Goal: Task Accomplishment & Management: Manage account settings

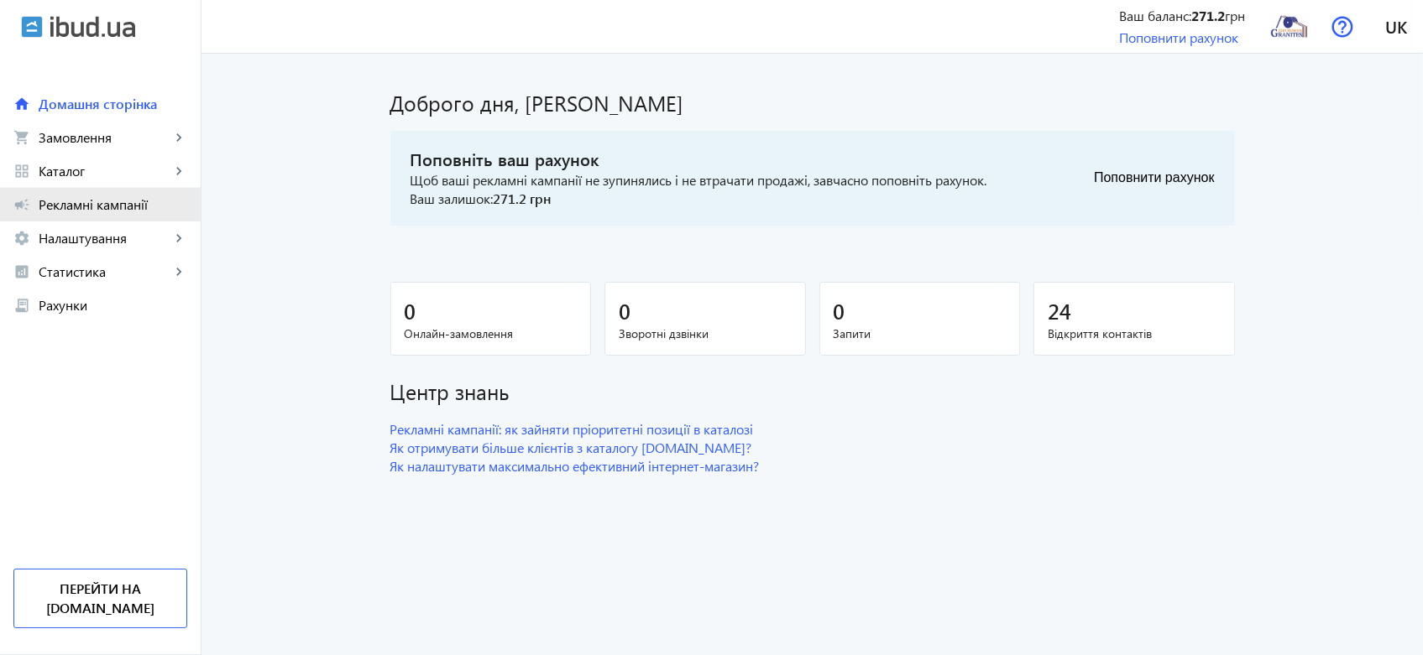
click at [82, 196] on span "Рекламні кампанії" at bounding box center [113, 204] width 149 height 17
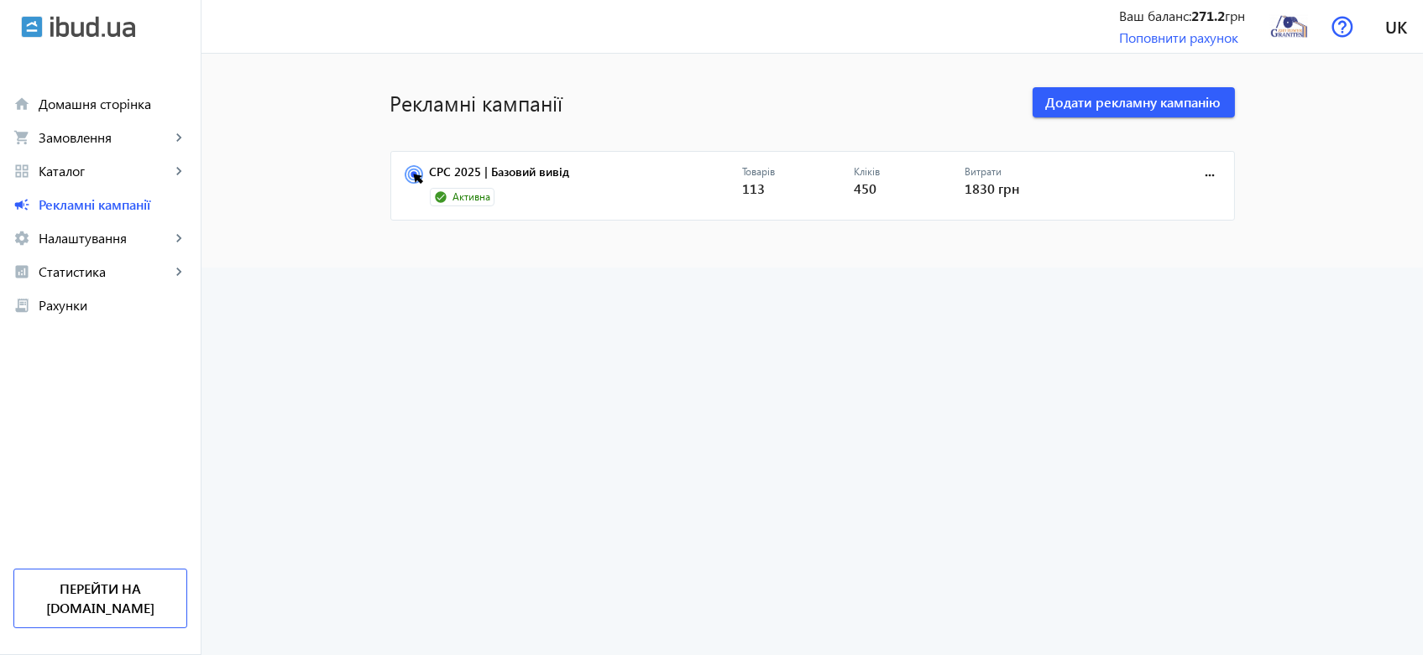
click at [975, 178] on div "Витрати 1830 грн" at bounding box center [1021, 186] width 112 height 42
click at [547, 170] on link "CPC 2025 | Базовий вивід" at bounding box center [586, 176] width 312 height 23
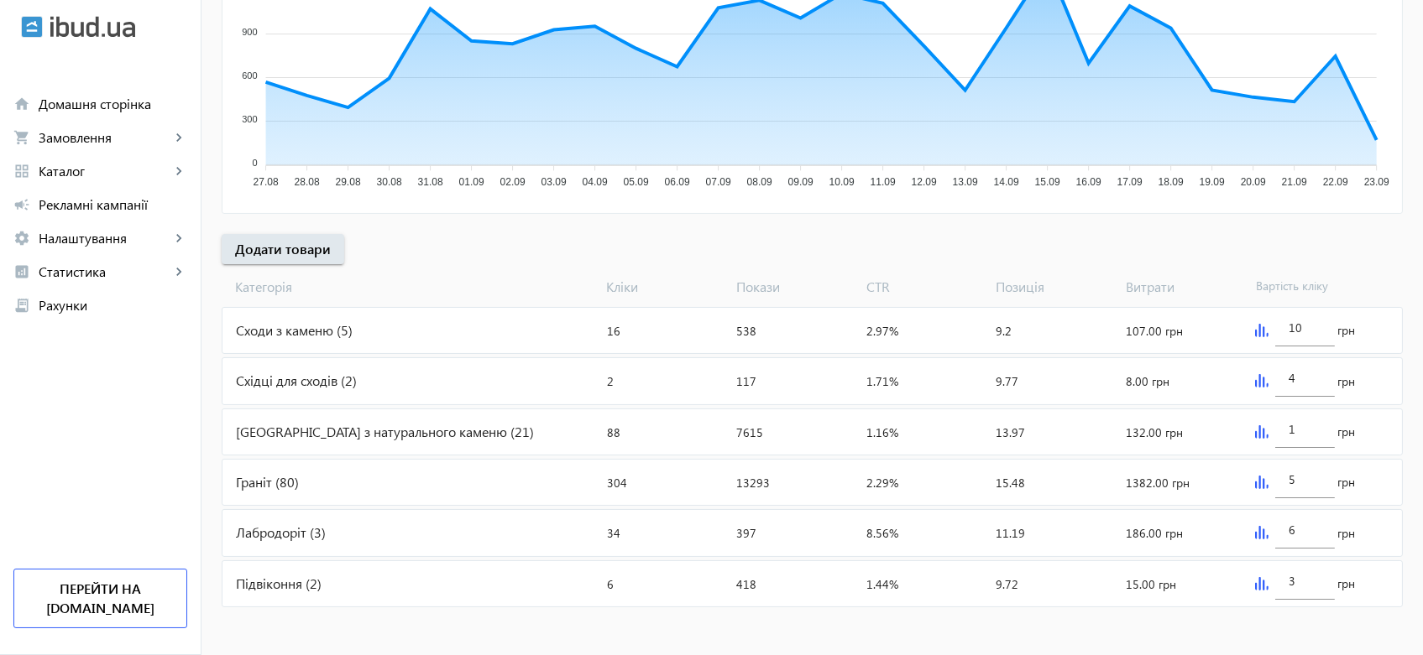
scroll to position [409, 0]
click at [1297, 327] on input "10" at bounding box center [1304, 327] width 32 height 16
drag, startPoint x: 1304, startPoint y: 326, endPoint x: 1282, endPoint y: 324, distance: 22.0
click at [1282, 324] on div "10" at bounding box center [1304, 322] width 59 height 47
type input "20"
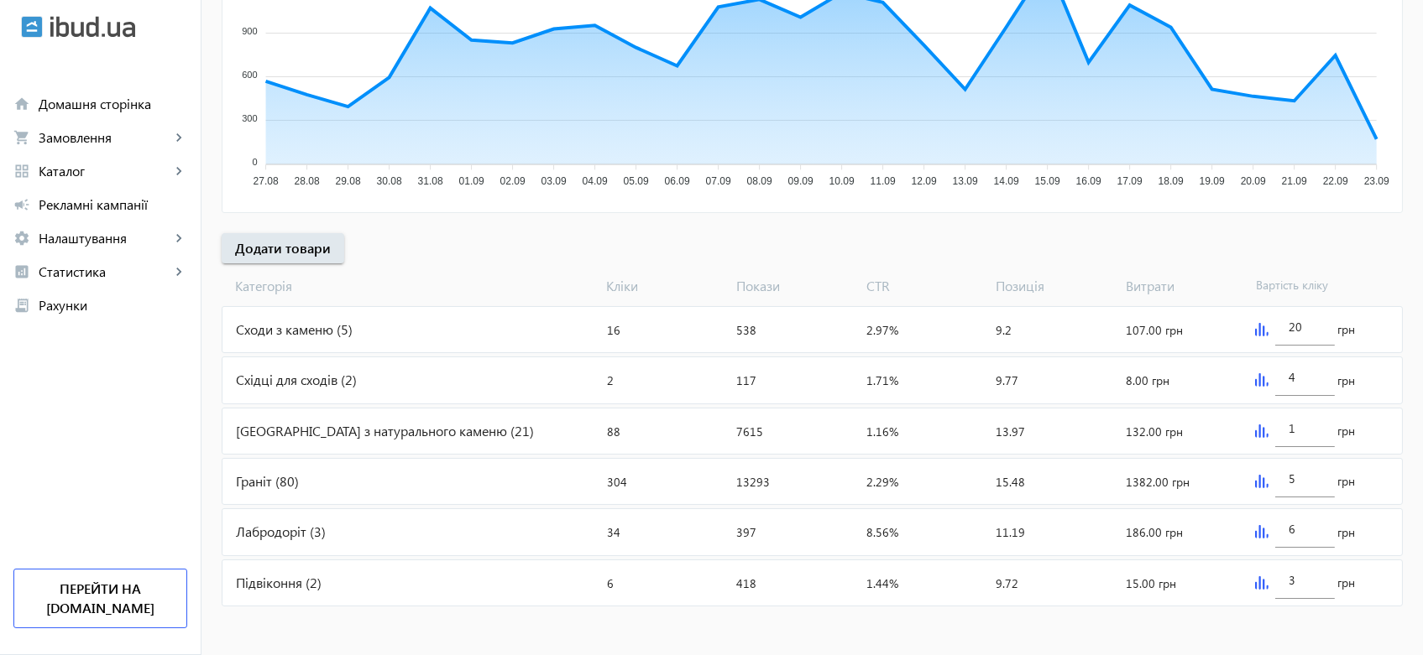
click at [1356, 264] on div "[PERSON_NAME] Покази CTR Позиція Витрати Вартість кліку" at bounding box center [812, 283] width 1181 height 39
drag, startPoint x: 1297, startPoint y: 425, endPoint x: 1285, endPoint y: 424, distance: 11.8
click at [1285, 424] on div "1" at bounding box center [1304, 423] width 59 height 47
type input "5"
click at [1379, 339] on div "20 грн" at bounding box center [1325, 329] width 154 height 45
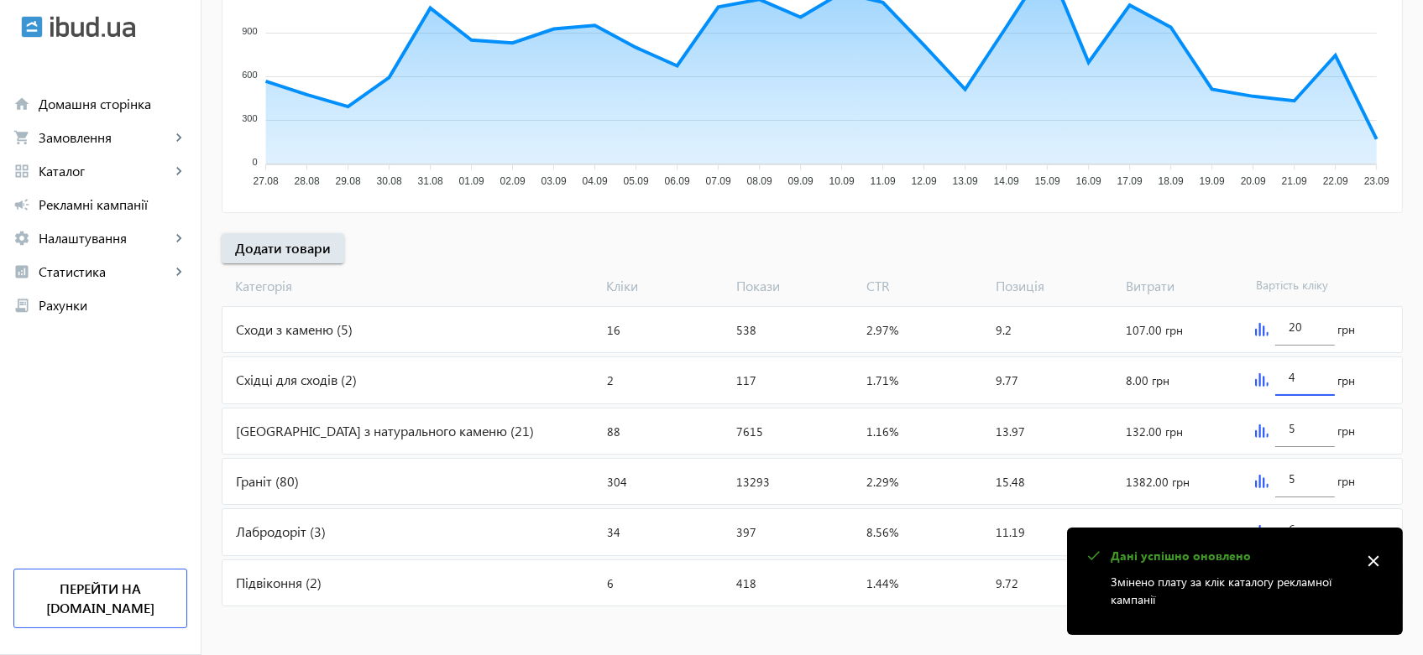
drag, startPoint x: 1297, startPoint y: 378, endPoint x: 1276, endPoint y: 378, distance: 20.1
click at [1276, 378] on div "4" at bounding box center [1304, 372] width 59 height 47
type input "5"
click at [1397, 321] on div "20 грн" at bounding box center [1325, 329] width 154 height 45
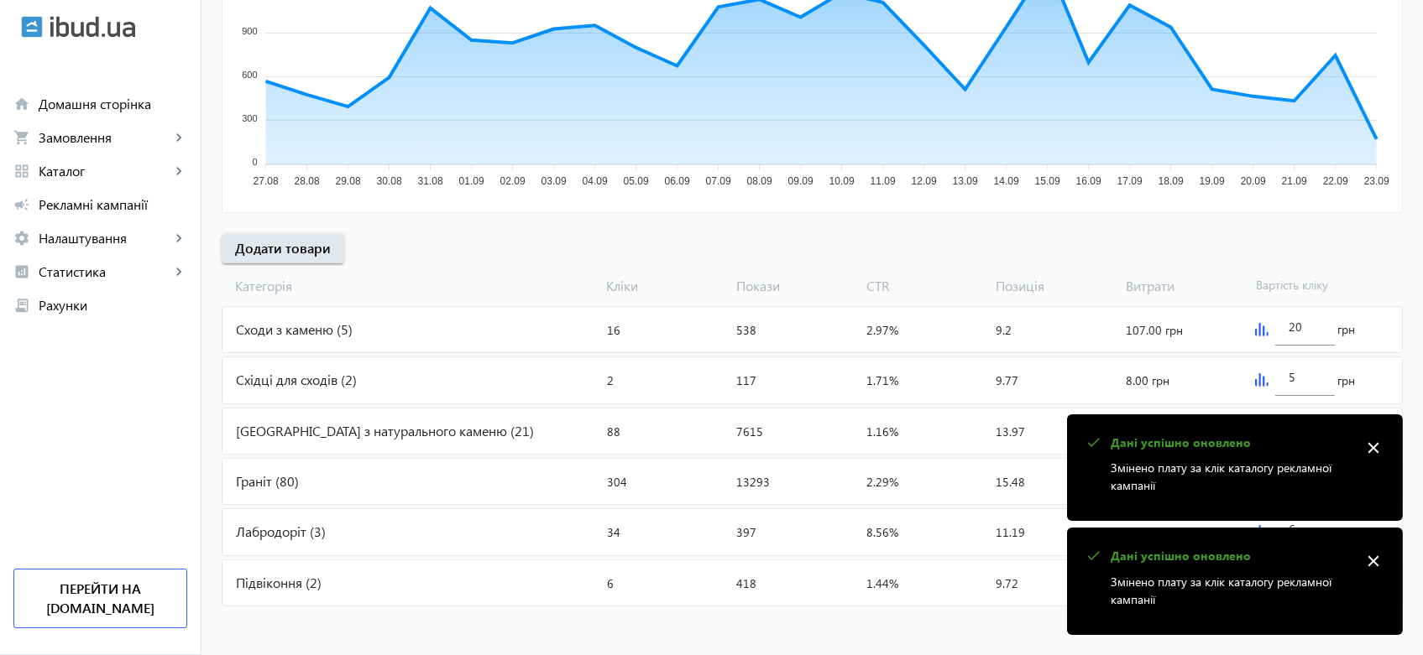
click at [1376, 449] on mat-icon "close" at bounding box center [1372, 448] width 25 height 25
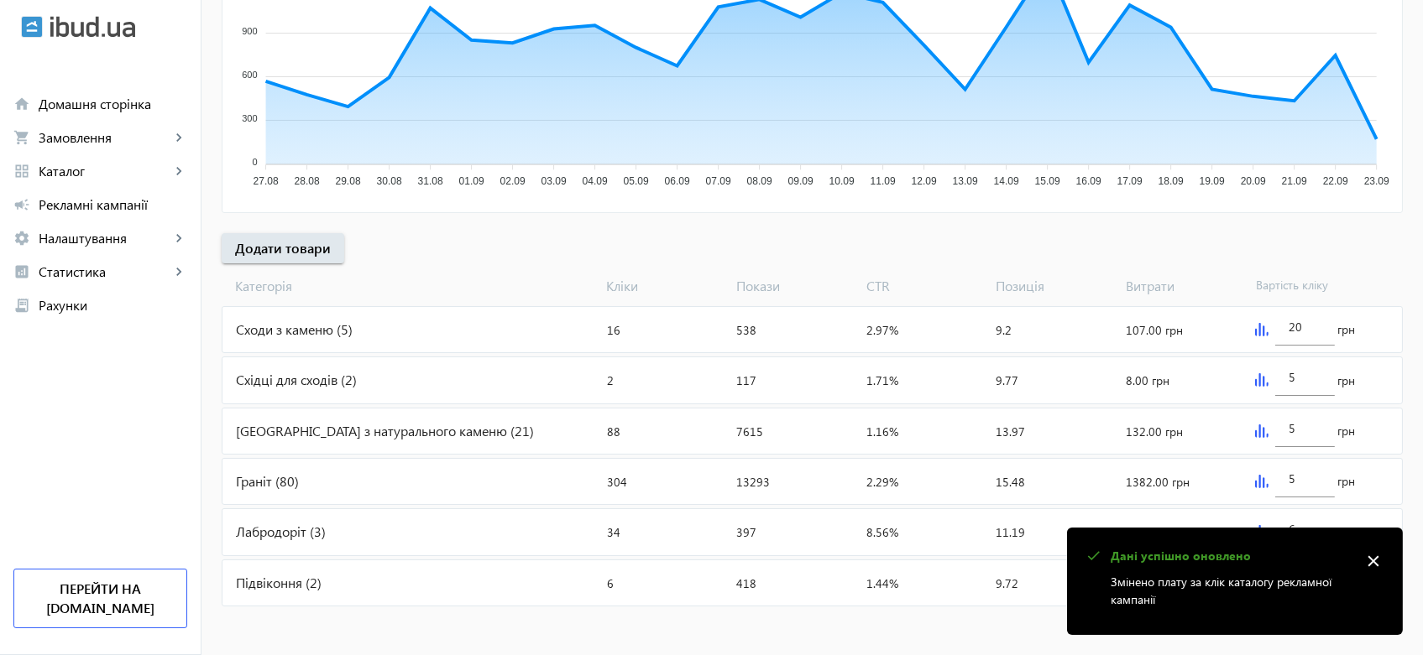
click at [1378, 561] on mat-icon "close" at bounding box center [1372, 561] width 25 height 25
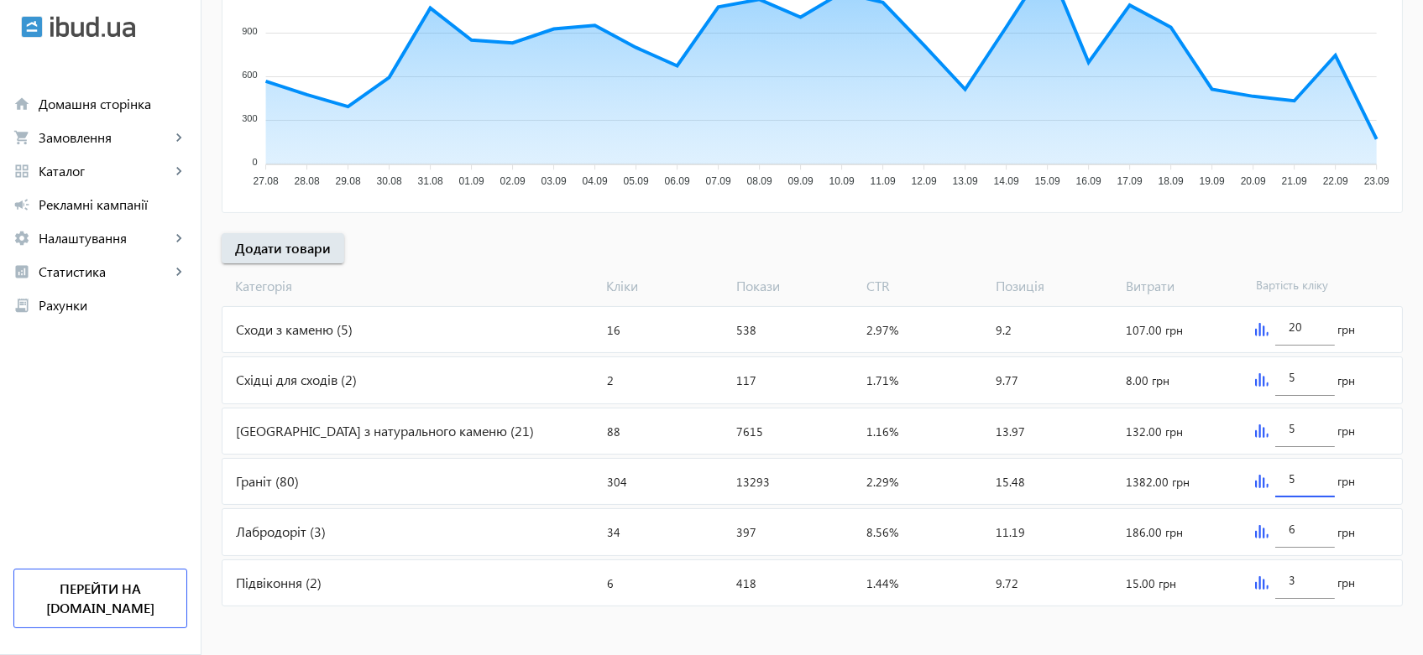
drag, startPoint x: 1300, startPoint y: 478, endPoint x: 1284, endPoint y: 478, distance: 15.9
click at [1284, 478] on div "5" at bounding box center [1304, 474] width 59 height 47
type input "10"
click at [1393, 464] on div "10 грн" at bounding box center [1325, 481] width 154 height 45
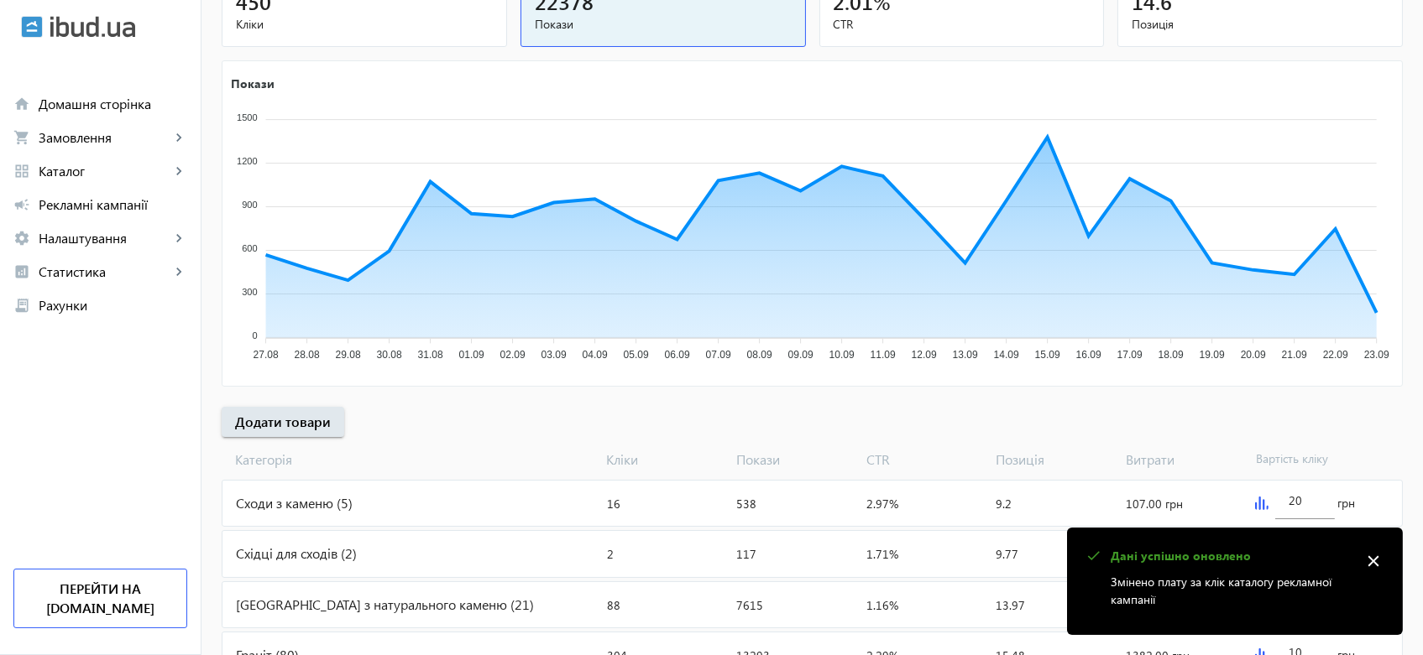
scroll to position [35, 0]
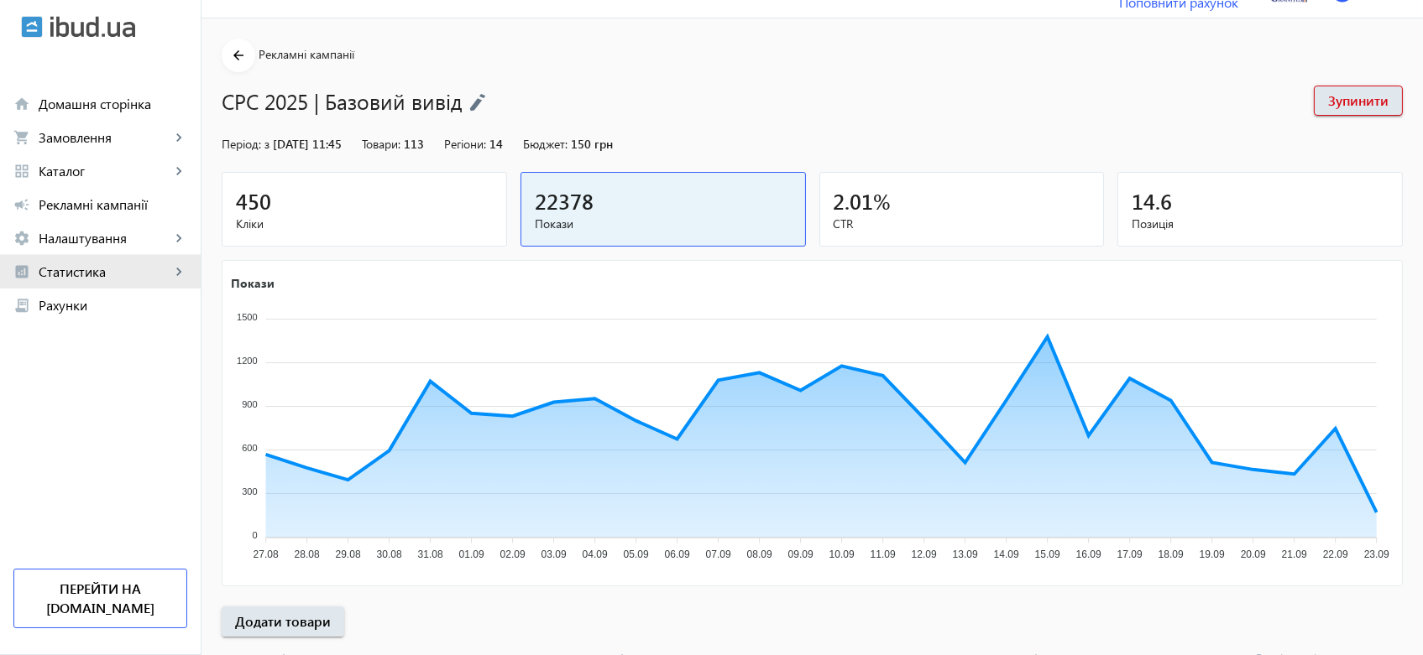
click at [81, 264] on span "Статистика" at bounding box center [105, 272] width 132 height 17
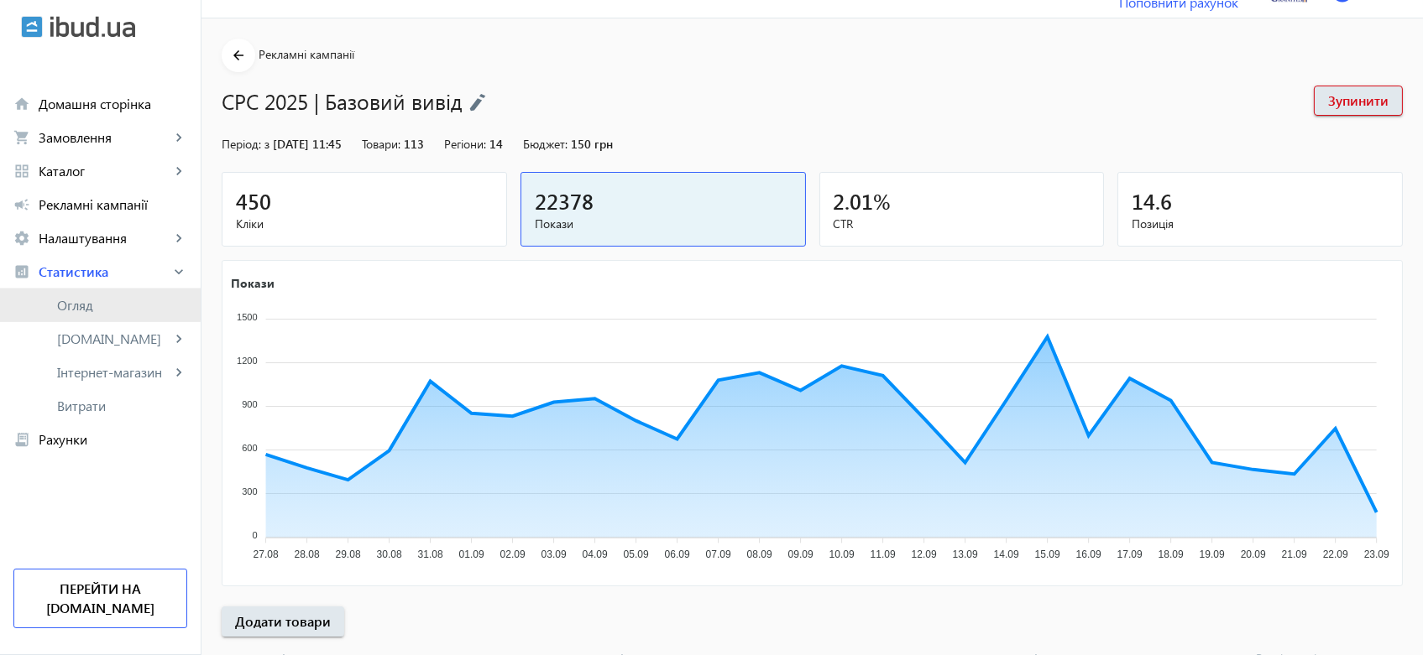
click at [75, 300] on span "Огляд" at bounding box center [122, 305] width 130 height 17
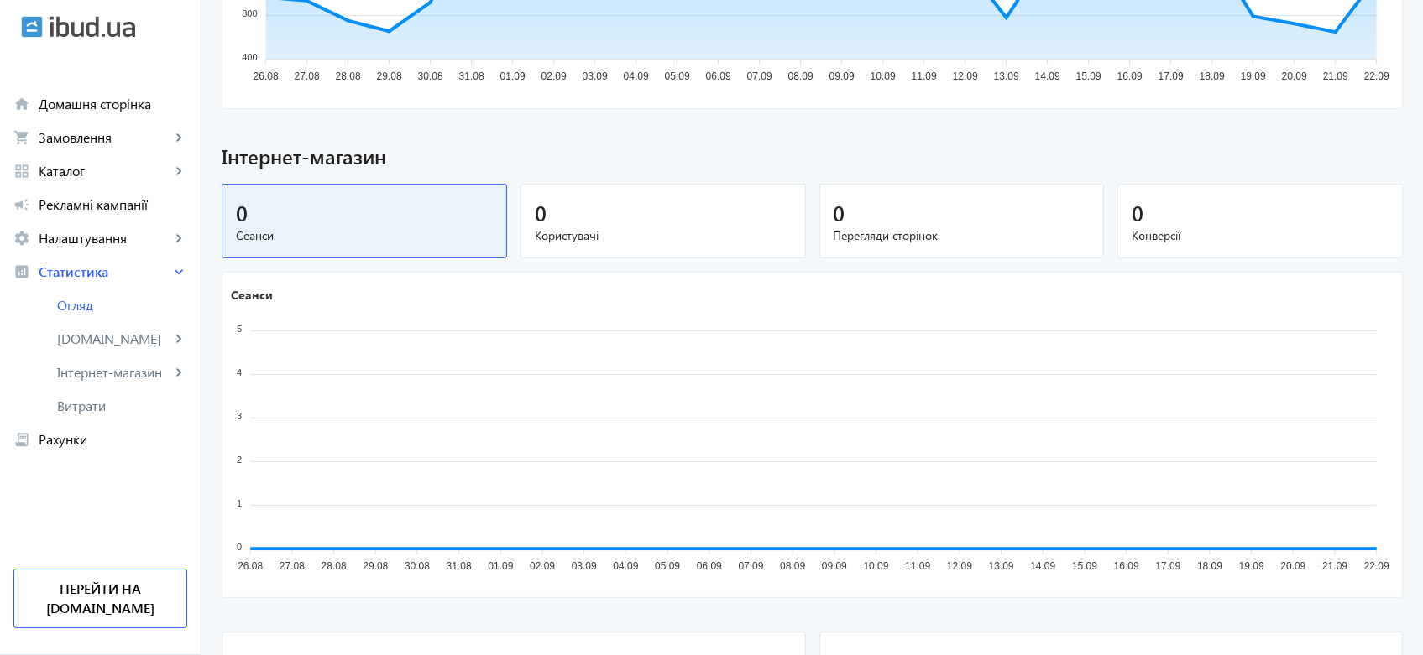
scroll to position [1073, 0]
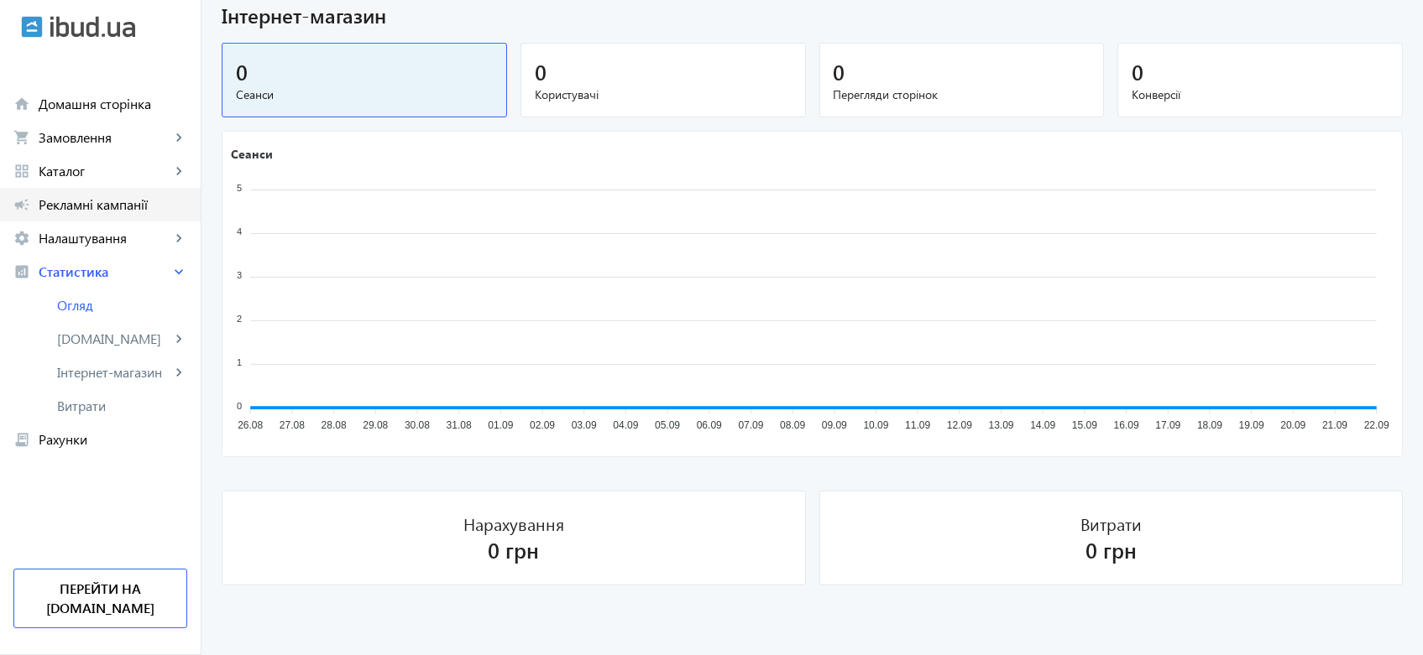
click at [107, 200] on span "Рекламні кампанії" at bounding box center [113, 204] width 149 height 17
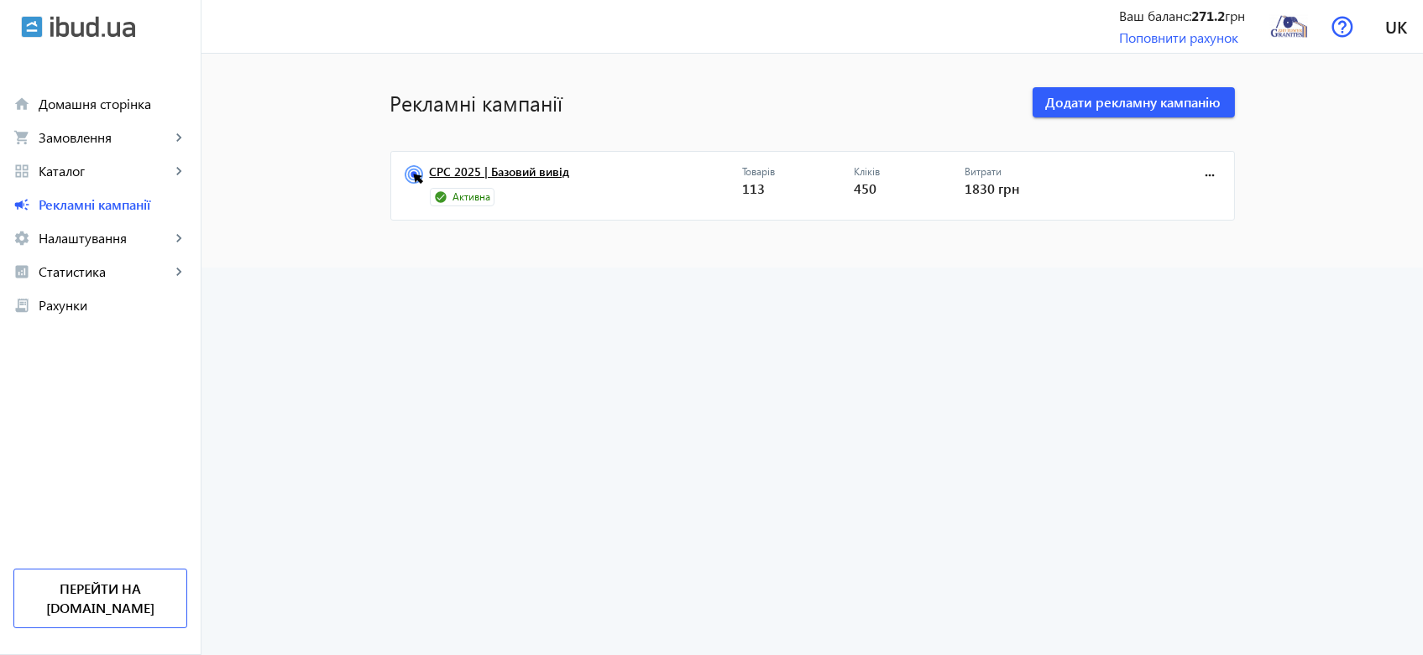
click at [488, 175] on link "CPC 2025 | Базовий вивід" at bounding box center [586, 176] width 312 height 23
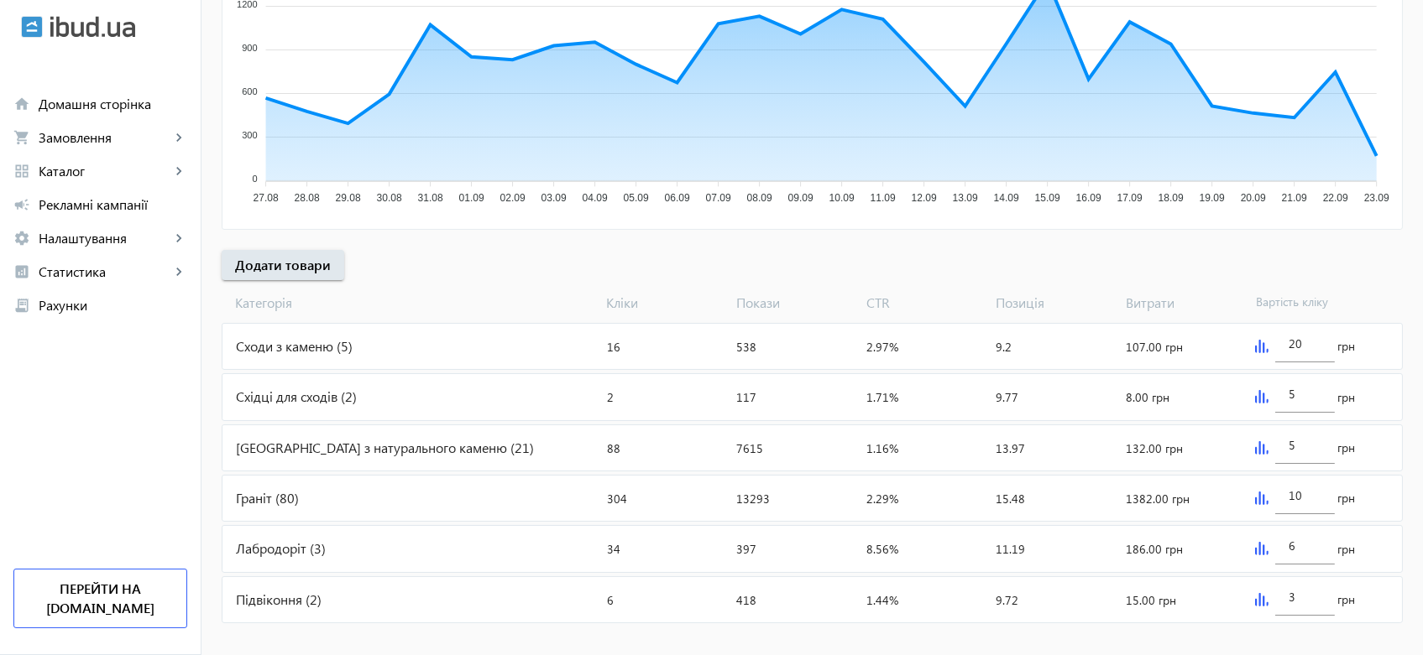
scroll to position [409, 0]
